Goal: Communication & Community: Answer question/provide support

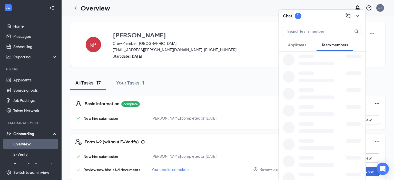
scroll to position [81, 0]
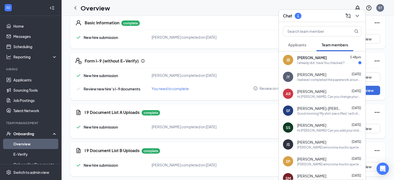
click at [310, 61] on div "I already did , have You checked ?" at bounding box center [320, 63] width 47 height 4
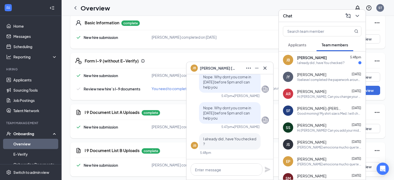
click at [265, 68] on icon "Cross" at bounding box center [265, 67] width 3 height 3
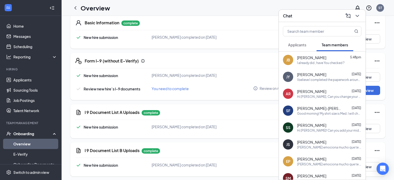
click at [330, 82] on div "JY [PERSON_NAME] [DATE] I believe I completed the paperwork around [DATE]" at bounding box center [322, 77] width 87 height 17
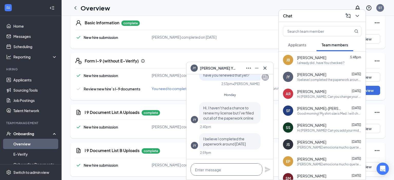
click at [204, 171] on textarea at bounding box center [227, 170] width 72 height 12
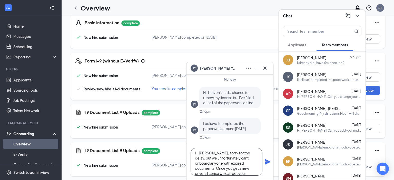
scroll to position [7, 0]
type textarea "Hi [PERSON_NAME], sorry for the delay, but we unfortunately cant onboard anyone…"
click at [267, 164] on icon "Plane" at bounding box center [268, 162] width 6 height 6
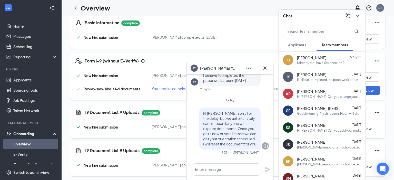
scroll to position [0, 0]
click at [265, 68] on icon "Cross" at bounding box center [265, 67] width 3 height 3
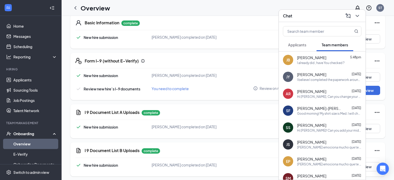
click at [356, 11] on div "Chat" at bounding box center [322, 16] width 87 height 12
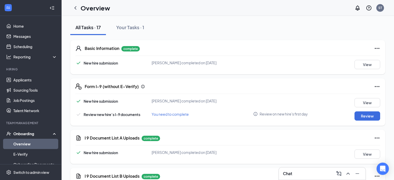
scroll to position [81, 0]
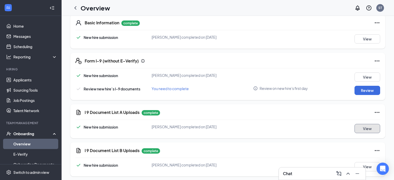
click at [366, 129] on button "View" at bounding box center [368, 128] width 26 height 9
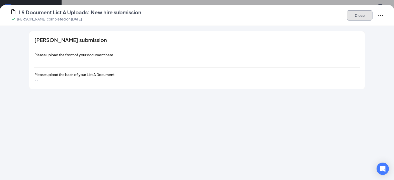
drag, startPoint x: 351, startPoint y: 13, endPoint x: 353, endPoint y: 17, distance: 4.4
click at [354, 13] on button "Close" at bounding box center [360, 15] width 26 height 10
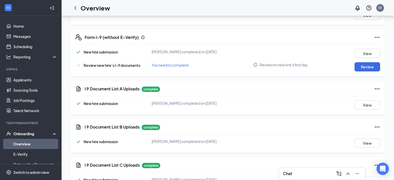
scroll to position [54, 0]
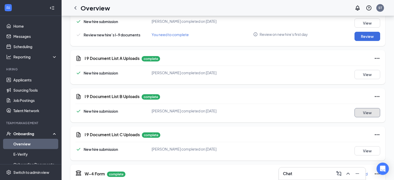
click at [368, 108] on button "View" at bounding box center [368, 112] width 26 height 9
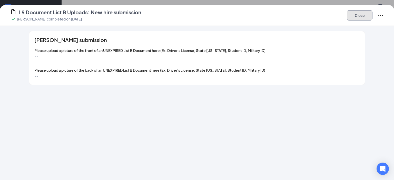
drag, startPoint x: 360, startPoint y: 18, endPoint x: 360, endPoint y: 51, distance: 33.1
click at [360, 18] on button "Close" at bounding box center [360, 15] width 26 height 10
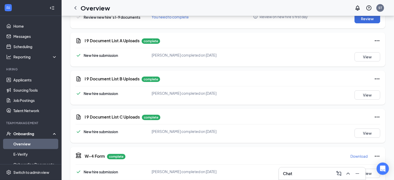
scroll to position [81, 0]
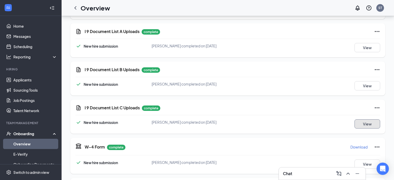
click at [367, 120] on button "View" at bounding box center [368, 124] width 26 height 9
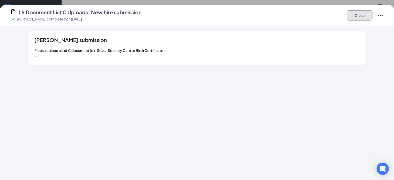
click at [368, 17] on button "Close" at bounding box center [360, 15] width 26 height 10
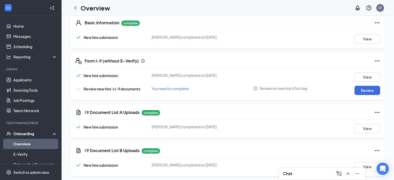
scroll to position [0, 0]
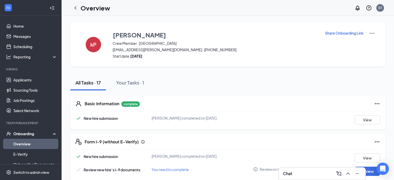
click at [374, 33] on img at bounding box center [372, 33] width 6 height 6
click at [326, 102] on div "Basic Information complete" at bounding box center [233, 104] width 296 height 6
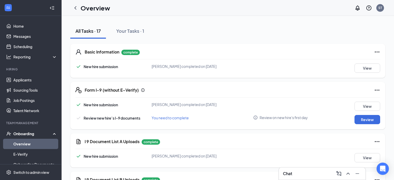
scroll to position [124, 0]
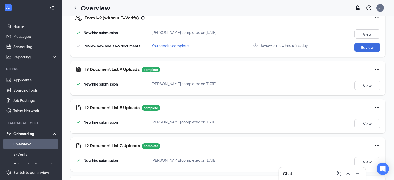
click at [375, 108] on icon "Ellipses" at bounding box center [377, 107] width 5 height 1
click at [362, 117] on button "Restart" at bounding box center [367, 118] width 21 height 8
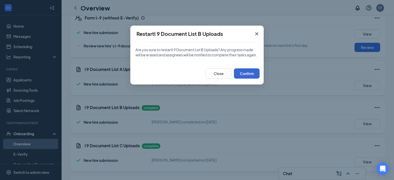
click at [258, 85] on div "Close Confirm" at bounding box center [197, 74] width 134 height 22
click at [255, 79] on button "Confirm" at bounding box center [247, 74] width 26 height 10
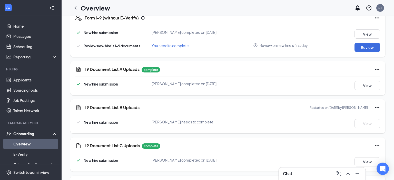
click at [376, 145] on icon "Ellipses" at bounding box center [377, 146] width 6 height 6
click at [361, 157] on button "Restart" at bounding box center [367, 156] width 21 height 8
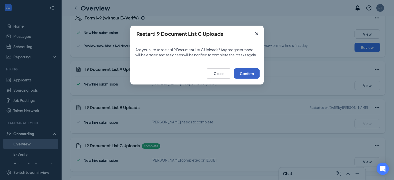
click at [256, 78] on button "Confirm" at bounding box center [247, 74] width 26 height 10
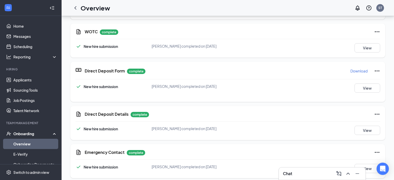
scroll to position [244, 0]
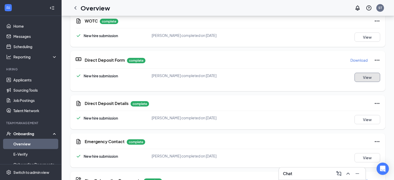
click at [361, 74] on button "View" at bounding box center [368, 77] width 26 height 9
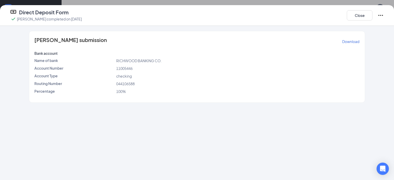
click at [360, 21] on div "Close" at bounding box center [365, 15] width 37 height 13
click at [361, 16] on button "Close" at bounding box center [360, 15] width 26 height 10
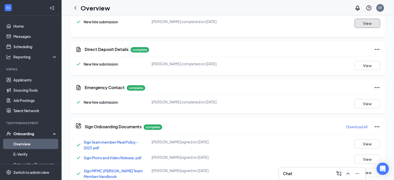
scroll to position [0, 0]
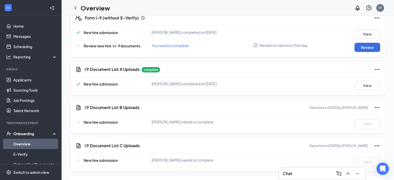
click at [299, 173] on div "Chat" at bounding box center [322, 174] width 79 height 8
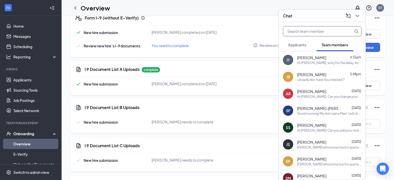
click at [306, 31] on input "text" at bounding box center [313, 31] width 61 height 10
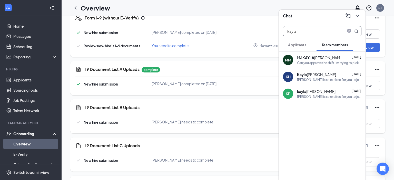
type input "kayla"
click at [328, 92] on div "[PERSON_NAME] [DATE]" at bounding box center [329, 91] width 64 height 5
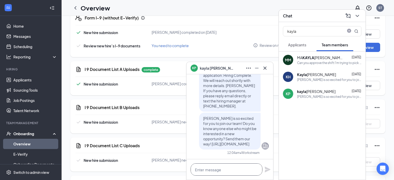
click at [219, 168] on textarea at bounding box center [227, 170] width 72 height 12
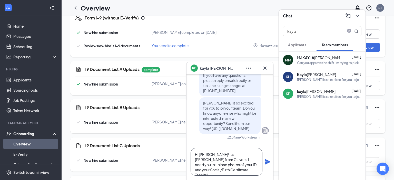
type textarea "Hi [PERSON_NAME]! Its [PERSON_NAME] from Culvers. I need you to upload photos o…"
click at [270, 164] on icon "Plane" at bounding box center [268, 162] width 6 height 6
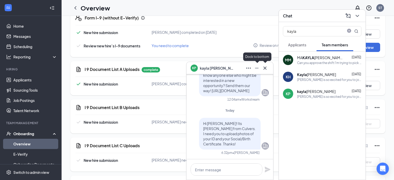
click at [267, 66] on icon "Cross" at bounding box center [265, 68] width 6 height 6
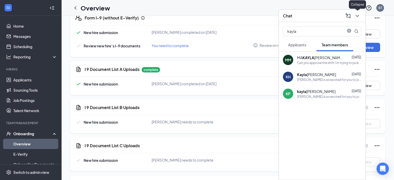
click at [361, 17] on button at bounding box center [358, 16] width 8 height 8
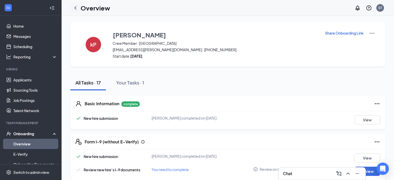
click at [75, 4] on div at bounding box center [75, 8] width 10 height 10
